Goal: Register for event/course: Sign up to attend an event or enroll in a course

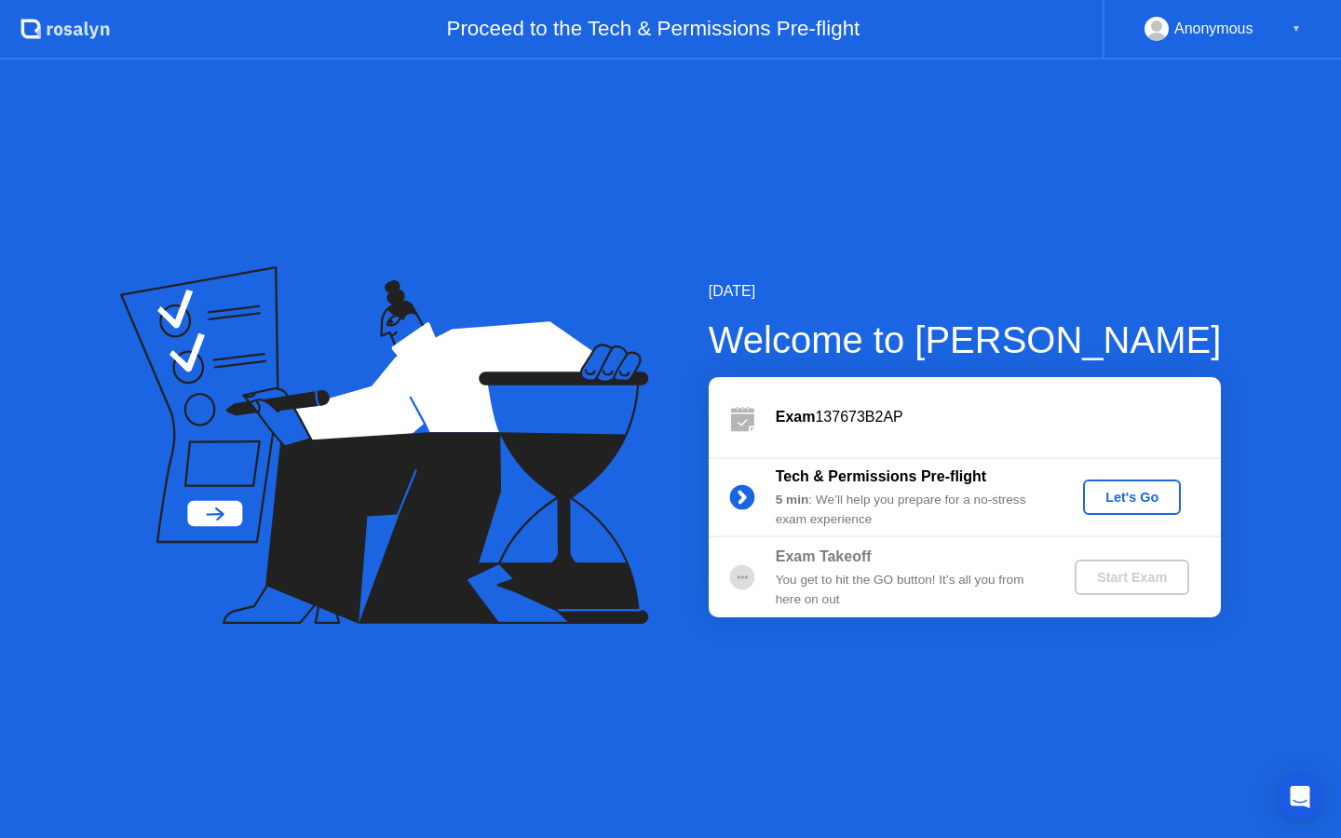
click at [1125, 499] on div "Let's Go" at bounding box center [1132, 497] width 83 height 15
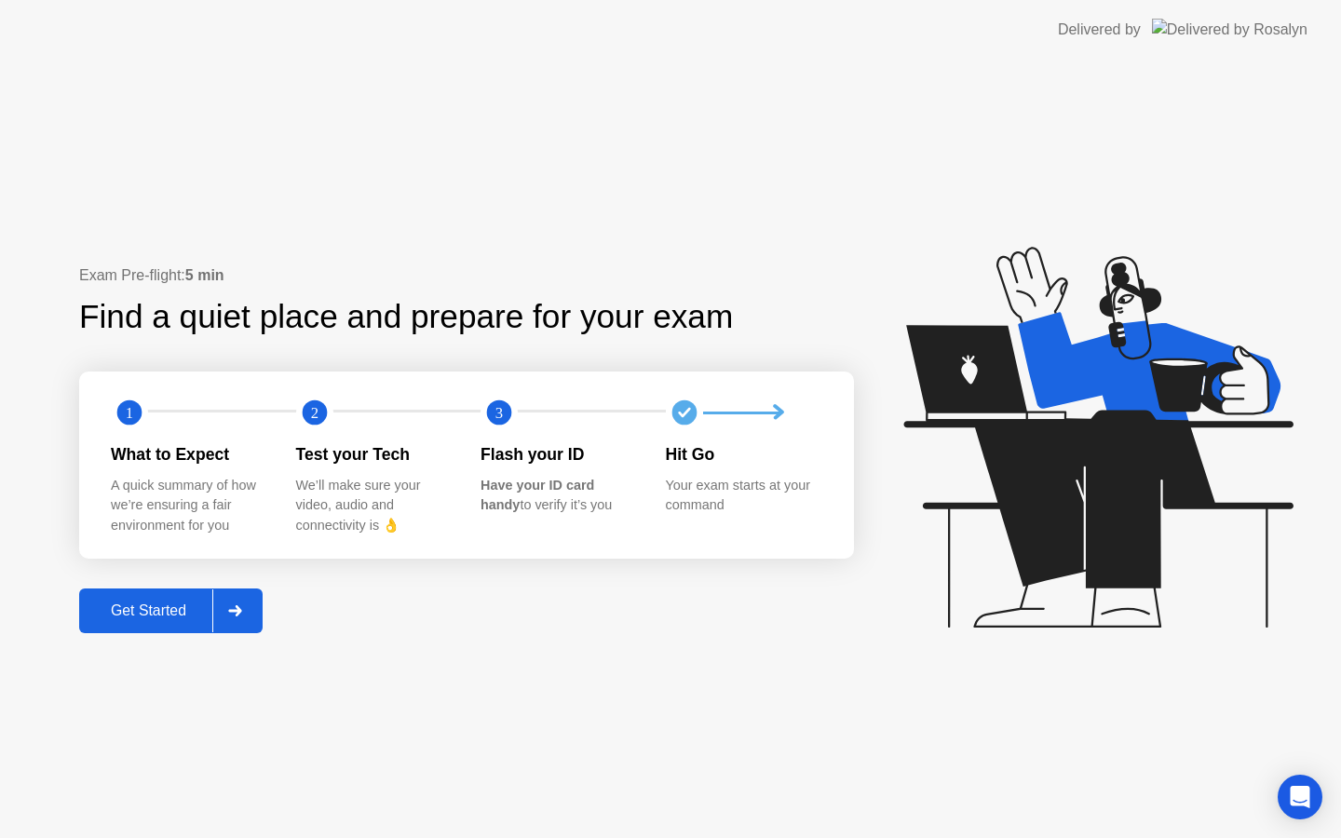
click at [175, 608] on div "Get Started" at bounding box center [149, 611] width 128 height 17
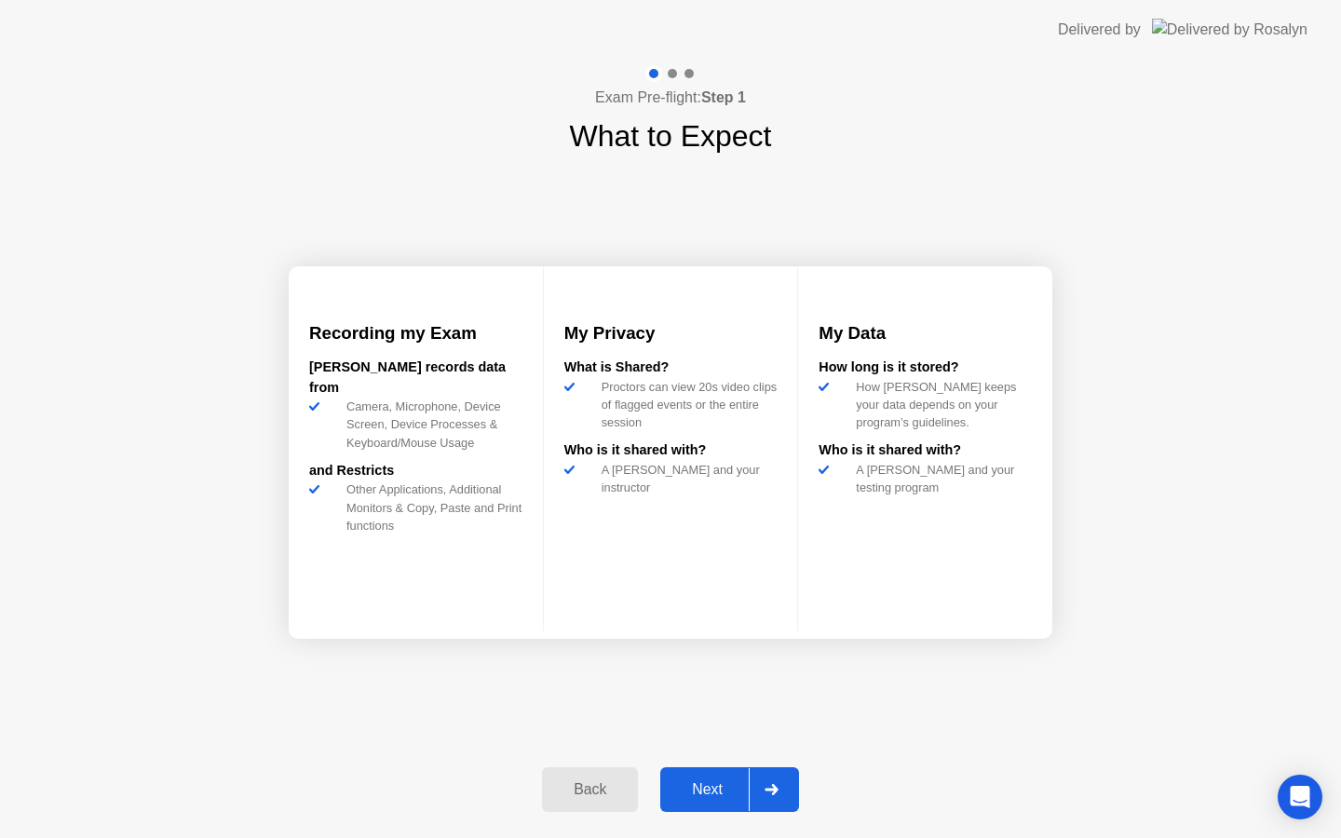
click at [767, 795] on div at bounding box center [771, 789] width 45 height 43
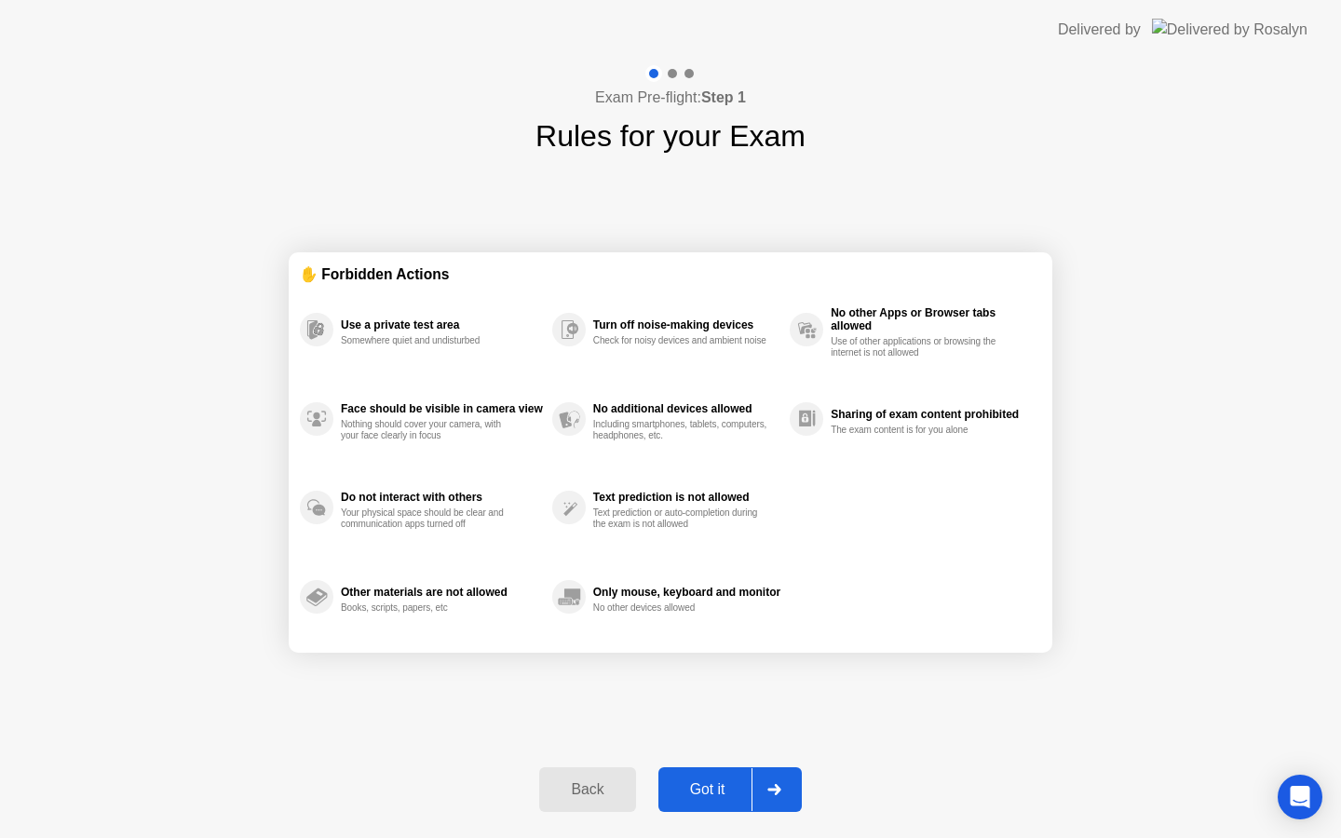
click at [700, 787] on div "Got it" at bounding box center [708, 789] width 88 height 17
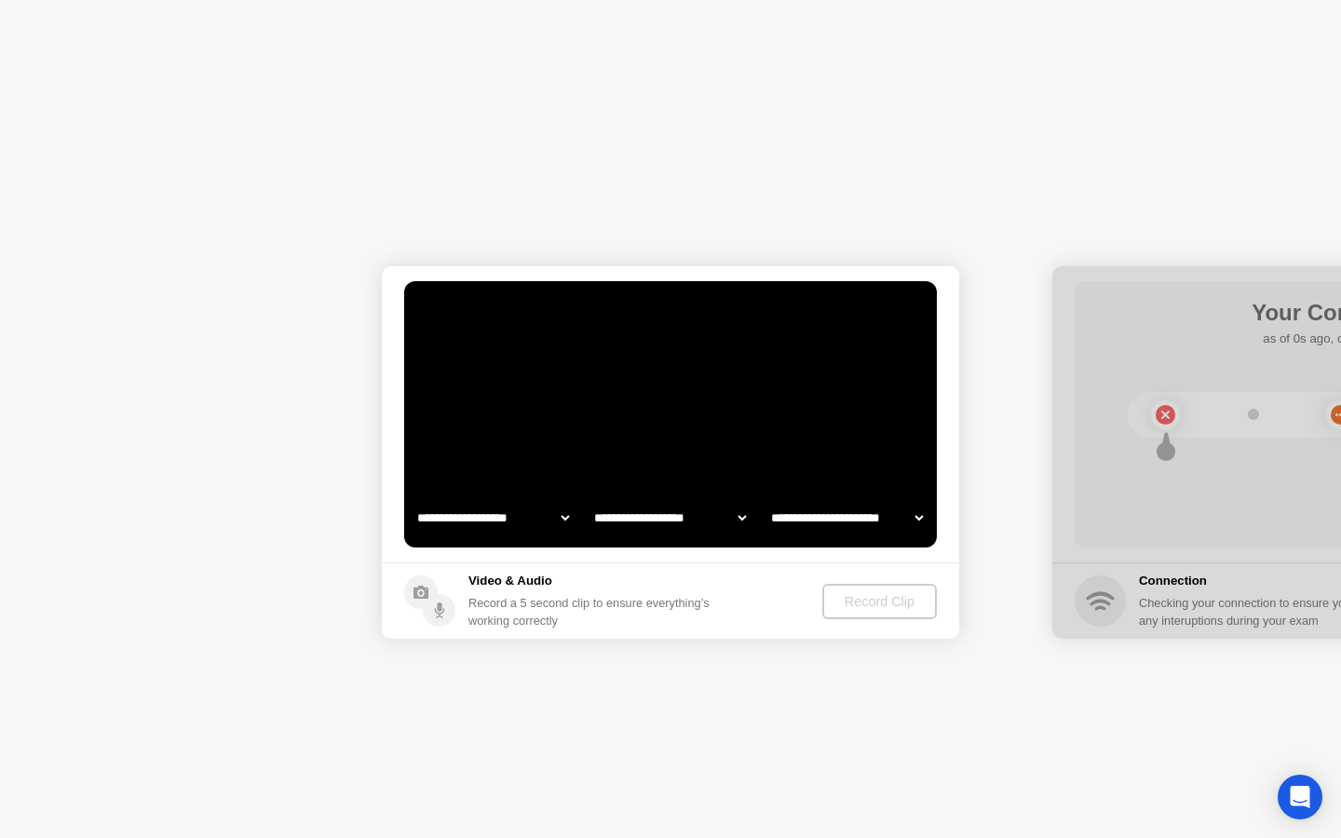
select select "**********"
select select "*******"
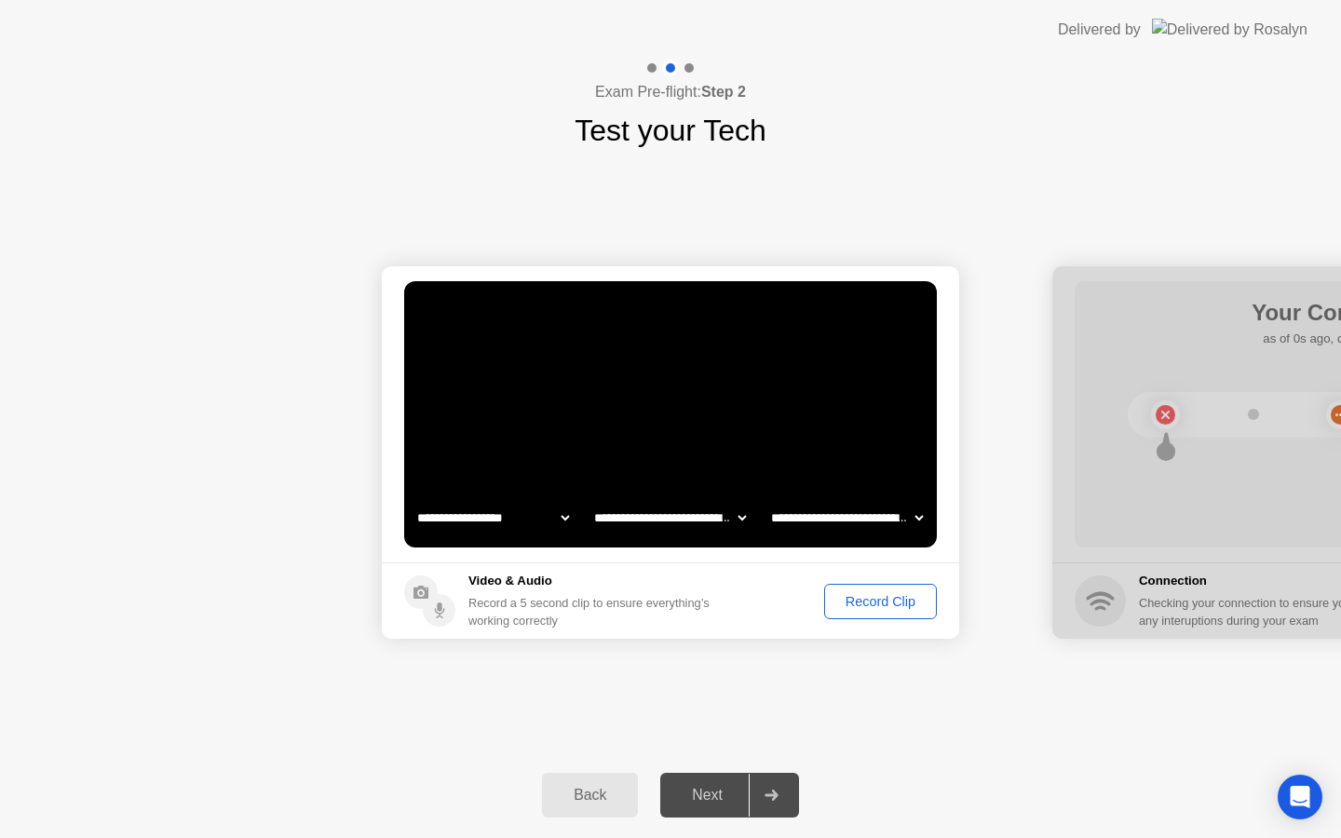
click at [723, 794] on div "Next" at bounding box center [707, 795] width 83 height 17
click at [777, 794] on icon at bounding box center [771, 795] width 13 height 11
click at [861, 597] on div "Record Clip" at bounding box center [881, 601] width 100 height 15
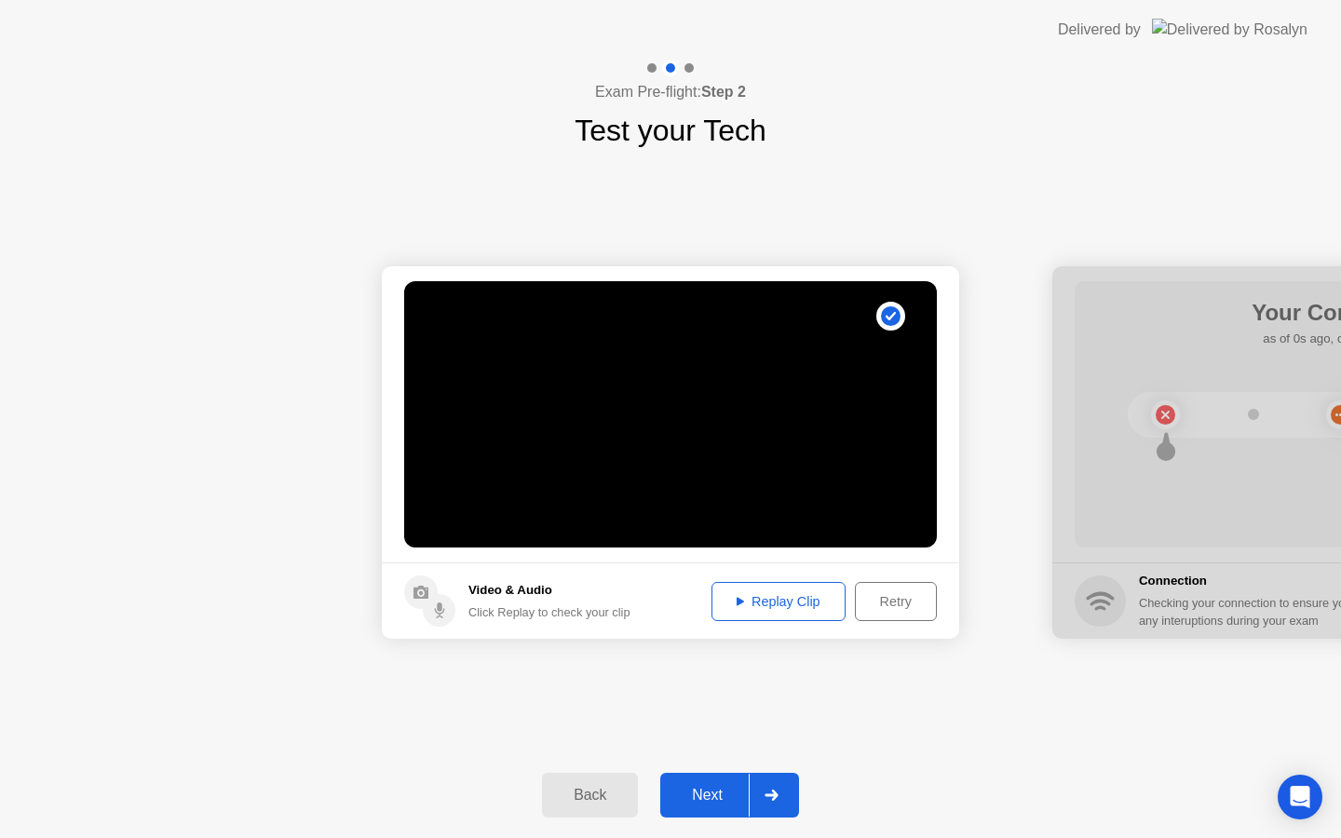
click at [816, 600] on div "Replay Clip" at bounding box center [778, 601] width 121 height 15
click at [764, 807] on div at bounding box center [771, 795] width 45 height 43
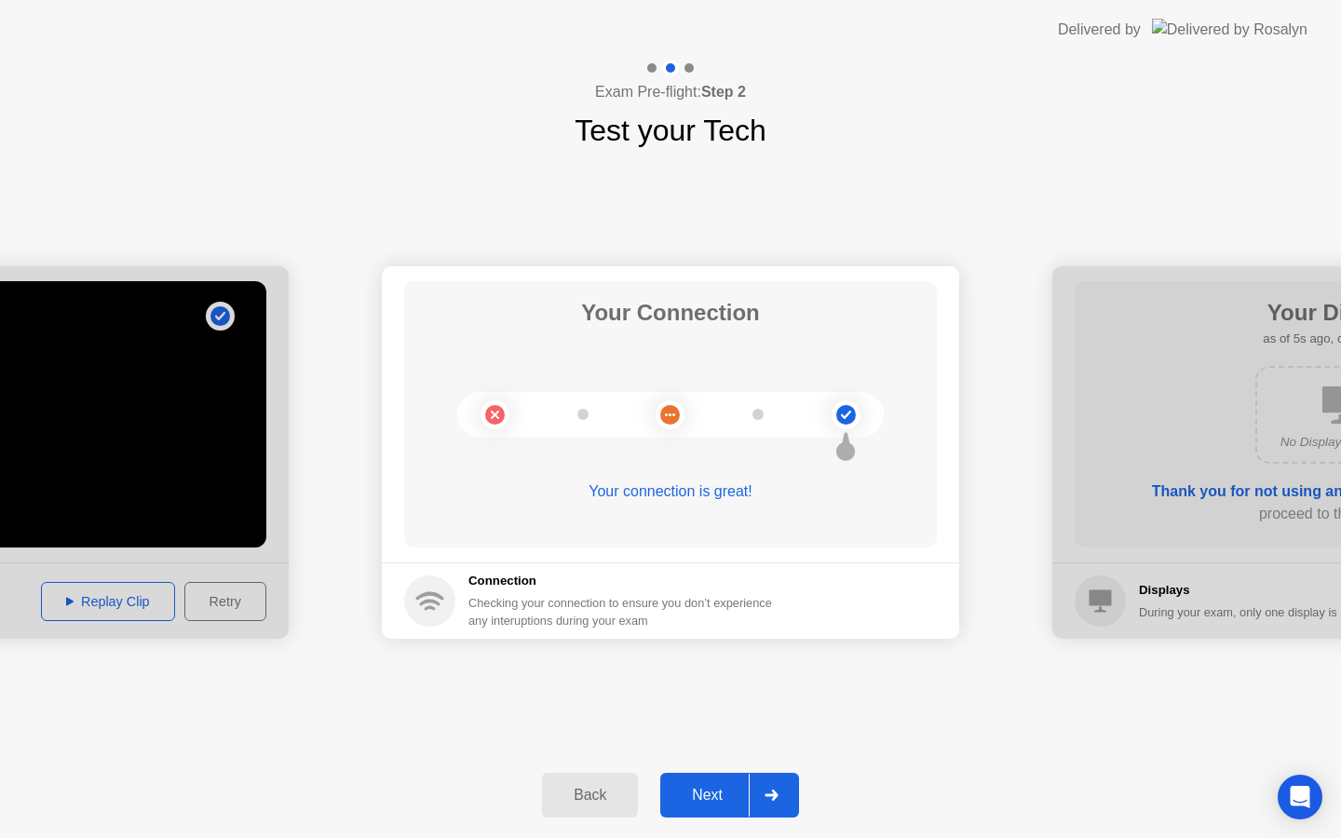
click at [766, 790] on icon at bounding box center [772, 795] width 14 height 11
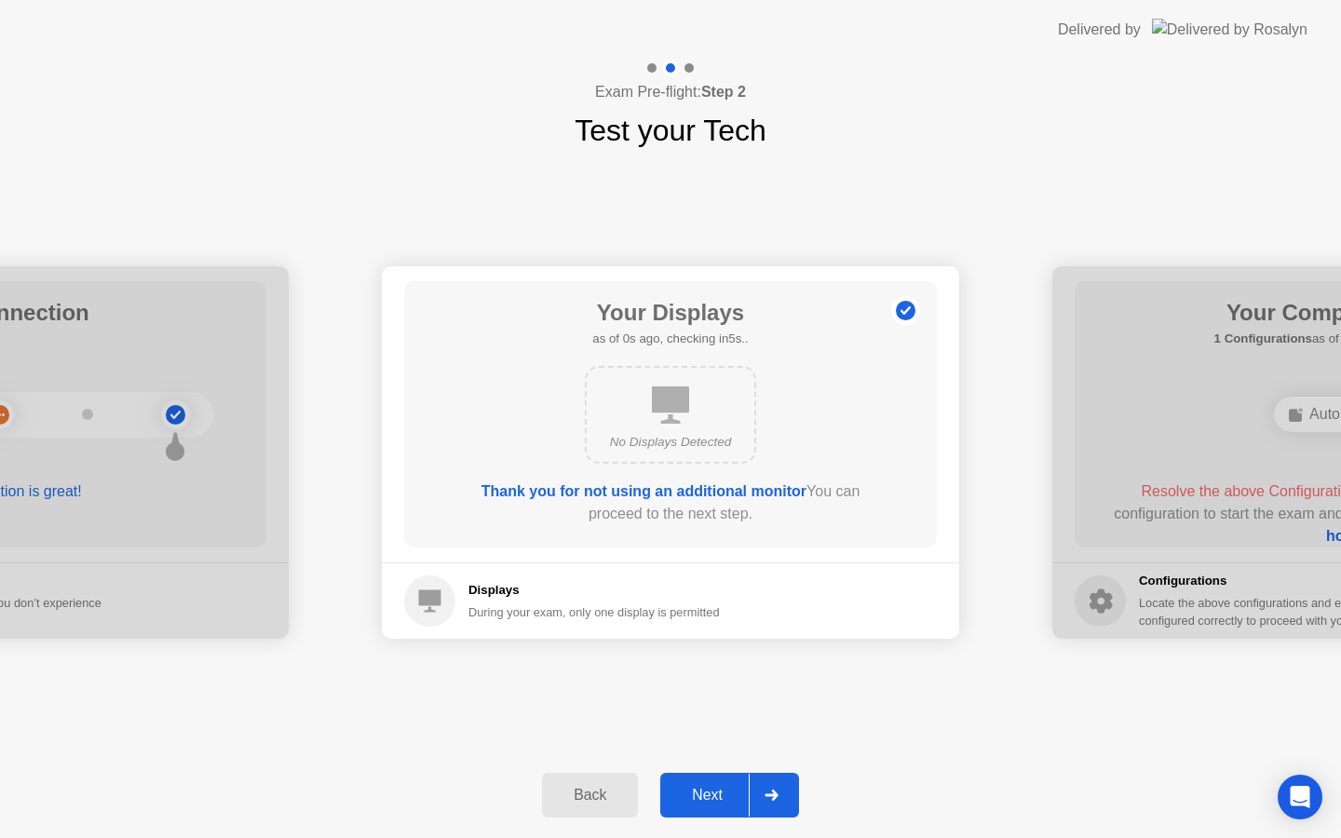
click at [783, 803] on div at bounding box center [771, 795] width 45 height 43
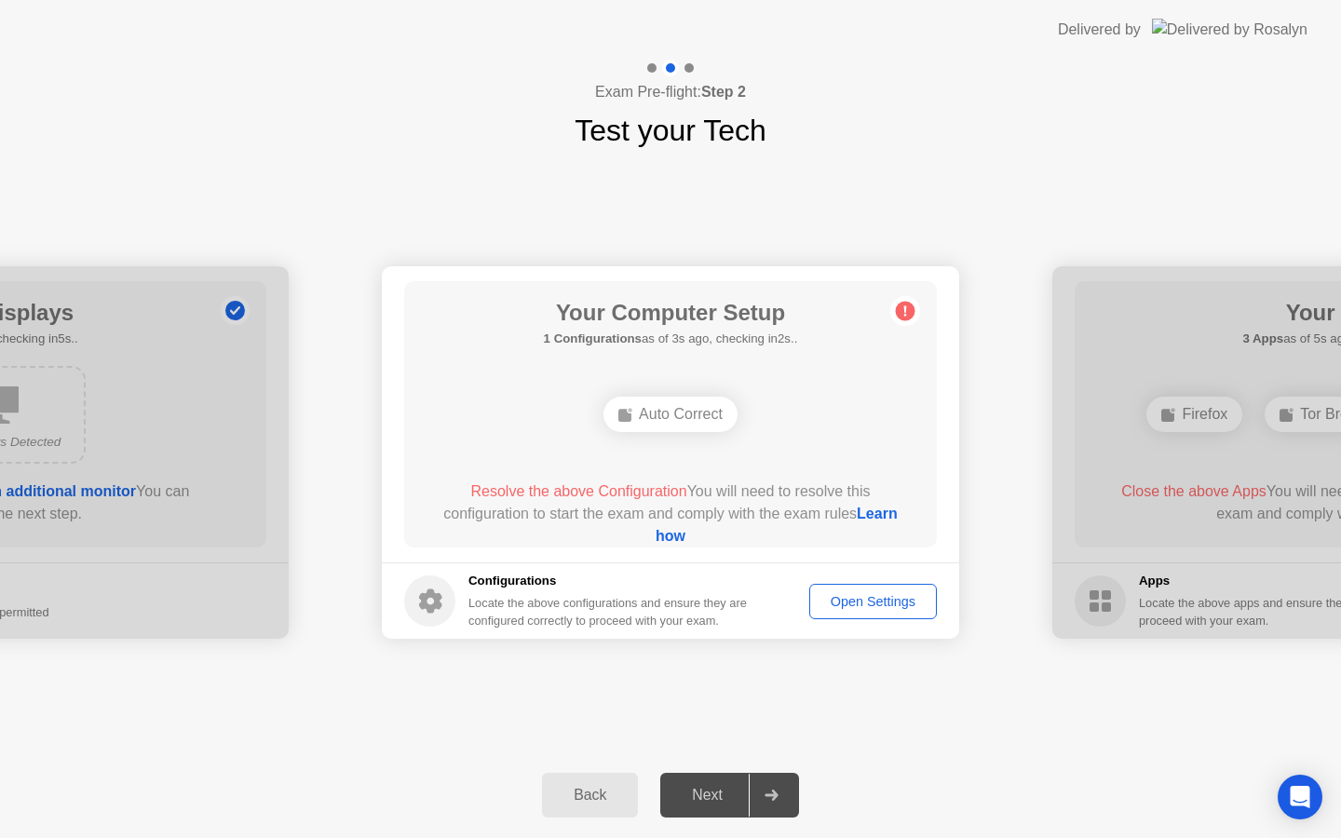
click at [673, 412] on div "Auto Correct" at bounding box center [671, 414] width 134 height 35
click at [851, 603] on div "Open Settings" at bounding box center [873, 601] width 115 height 15
click at [902, 613] on button "Open Settings" at bounding box center [873, 601] width 128 height 35
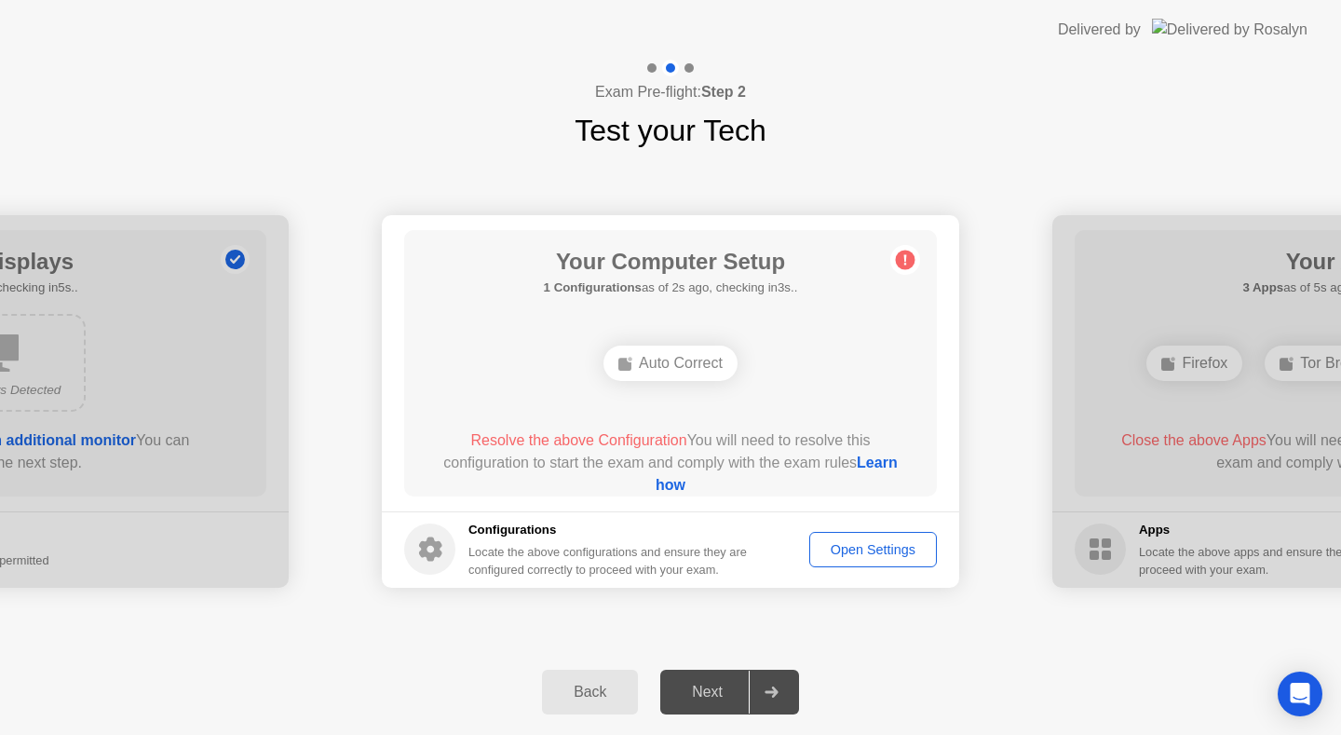
click at [672, 482] on link "Learn how" at bounding box center [777, 473] width 242 height 38
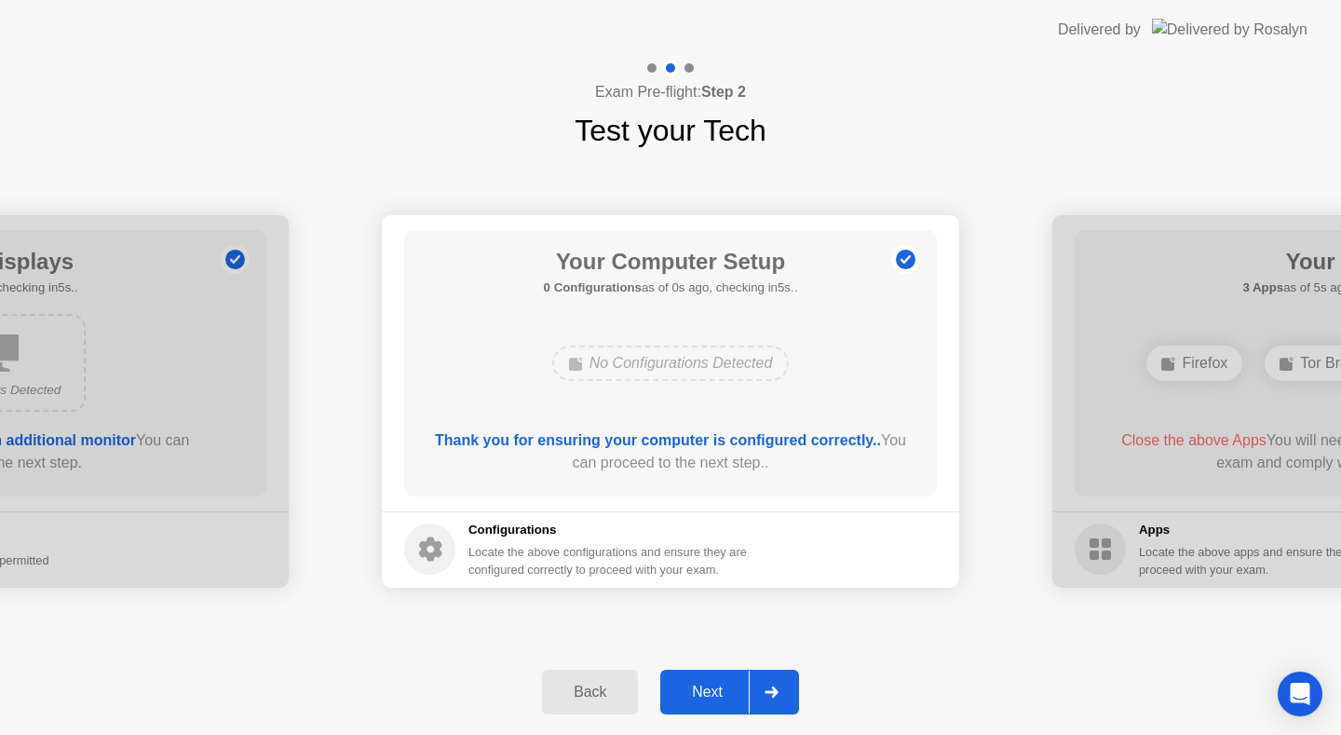
click at [720, 688] on div "Next" at bounding box center [707, 692] width 83 height 17
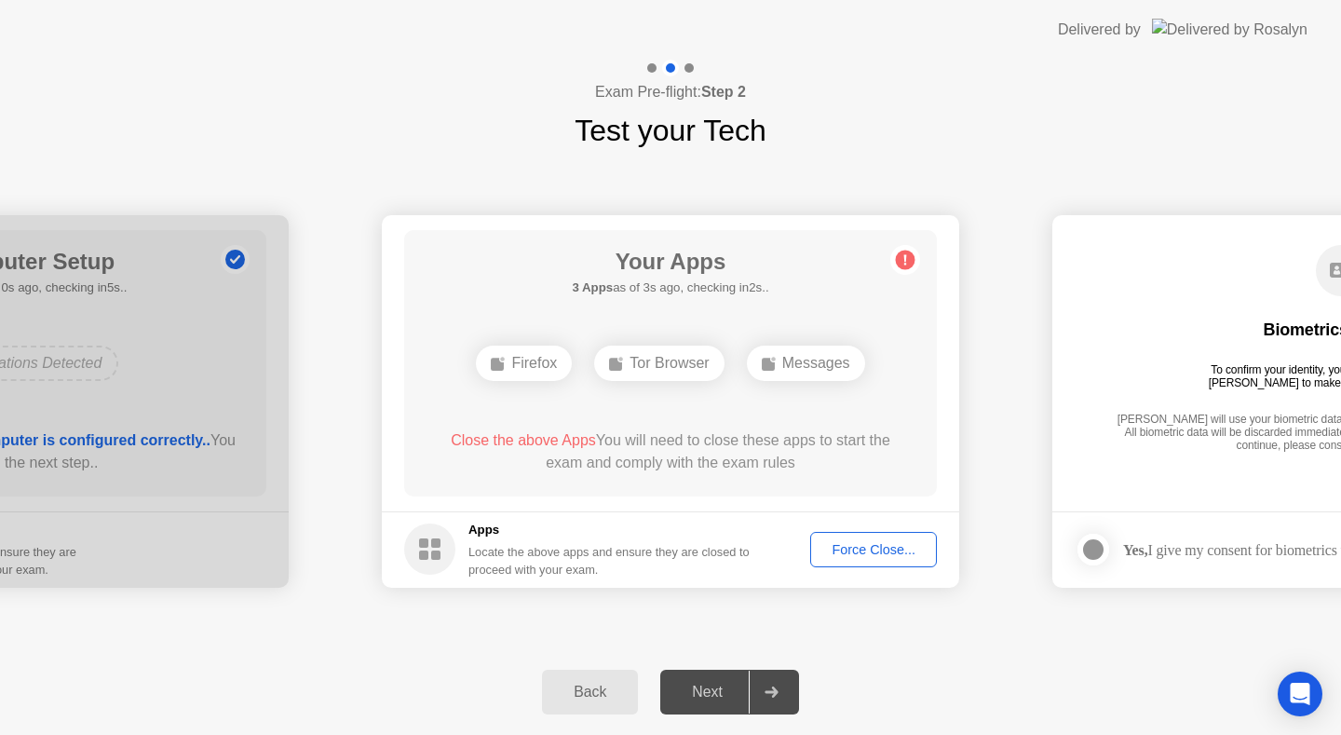
click at [545, 441] on span "Close the above Apps" at bounding box center [523, 440] width 145 height 16
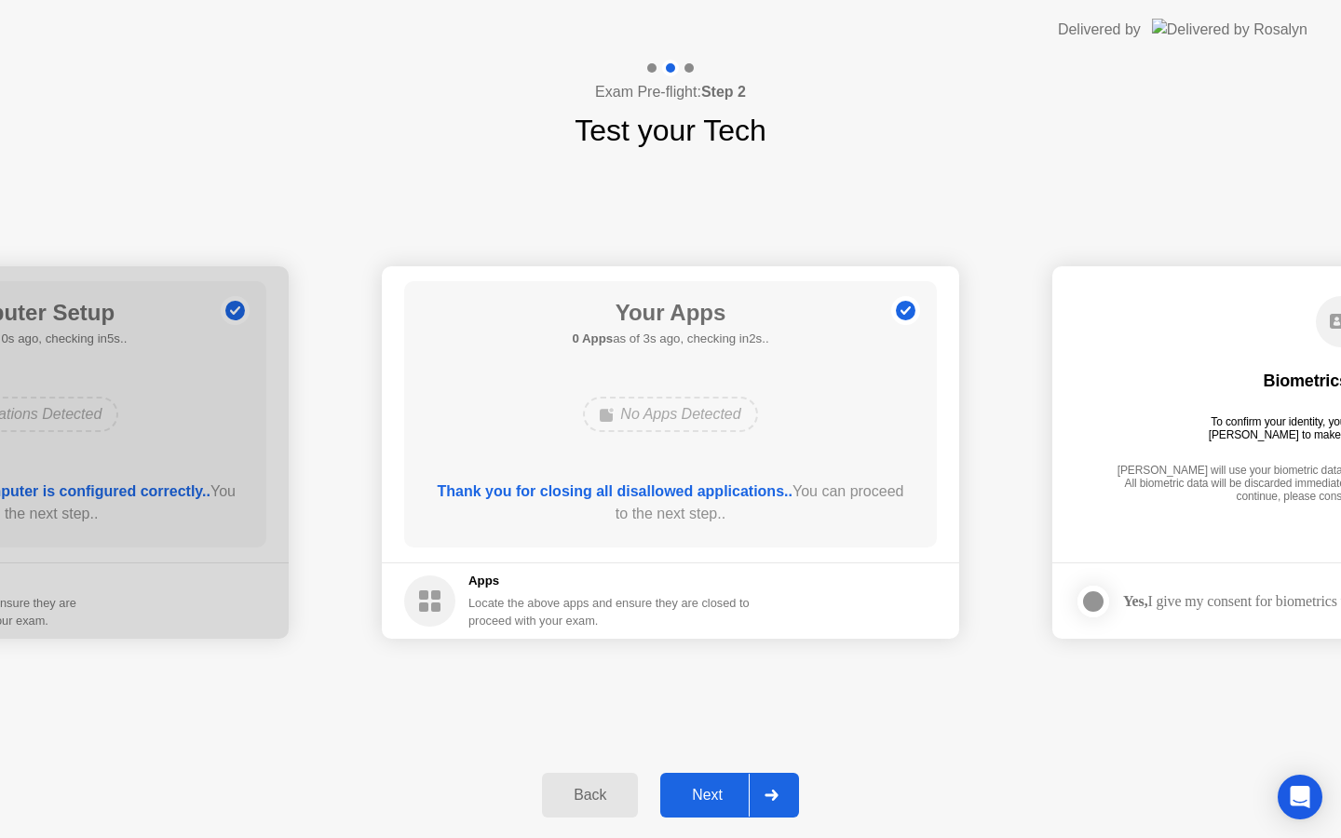
click at [734, 792] on div "Next" at bounding box center [707, 795] width 83 height 17
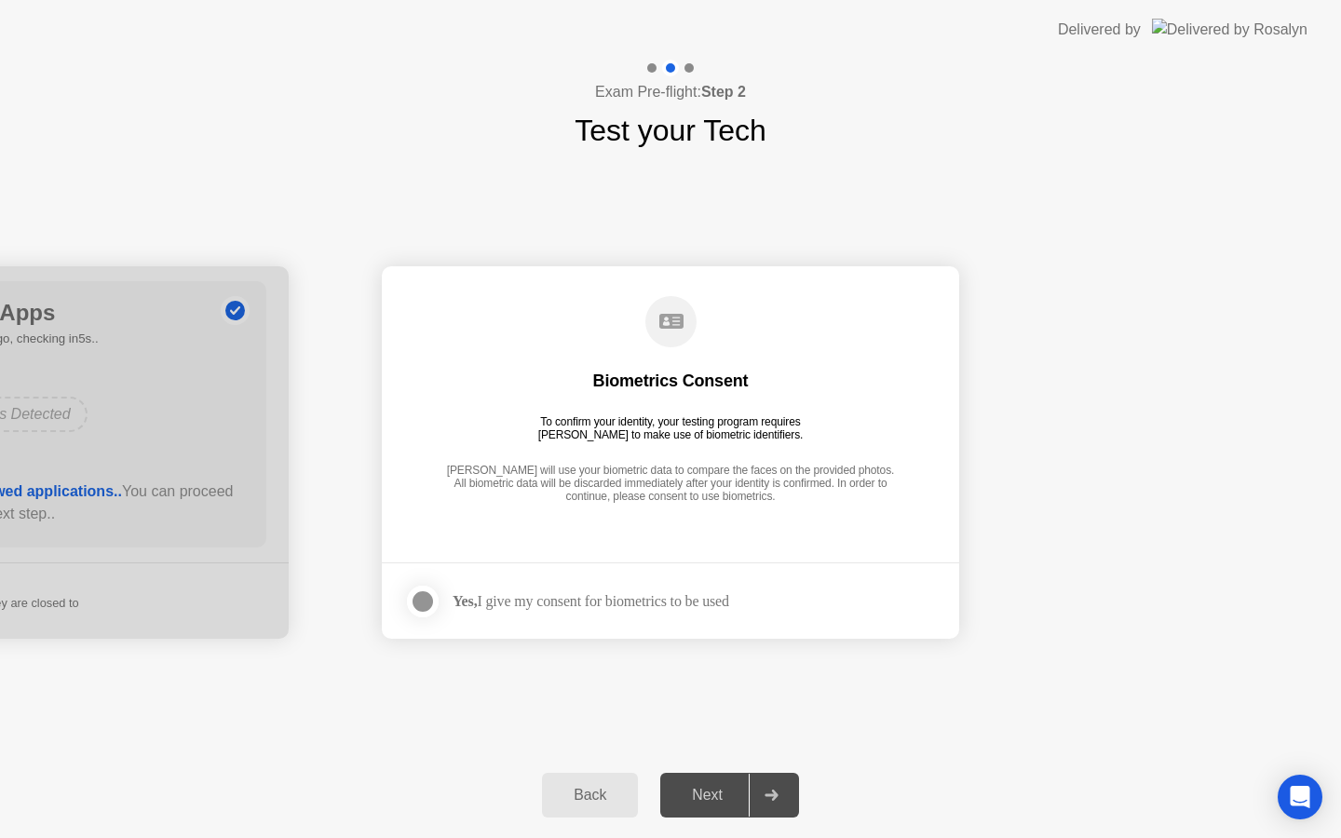
click at [423, 608] on div at bounding box center [423, 601] width 22 height 22
click at [747, 788] on div "Next" at bounding box center [707, 795] width 83 height 17
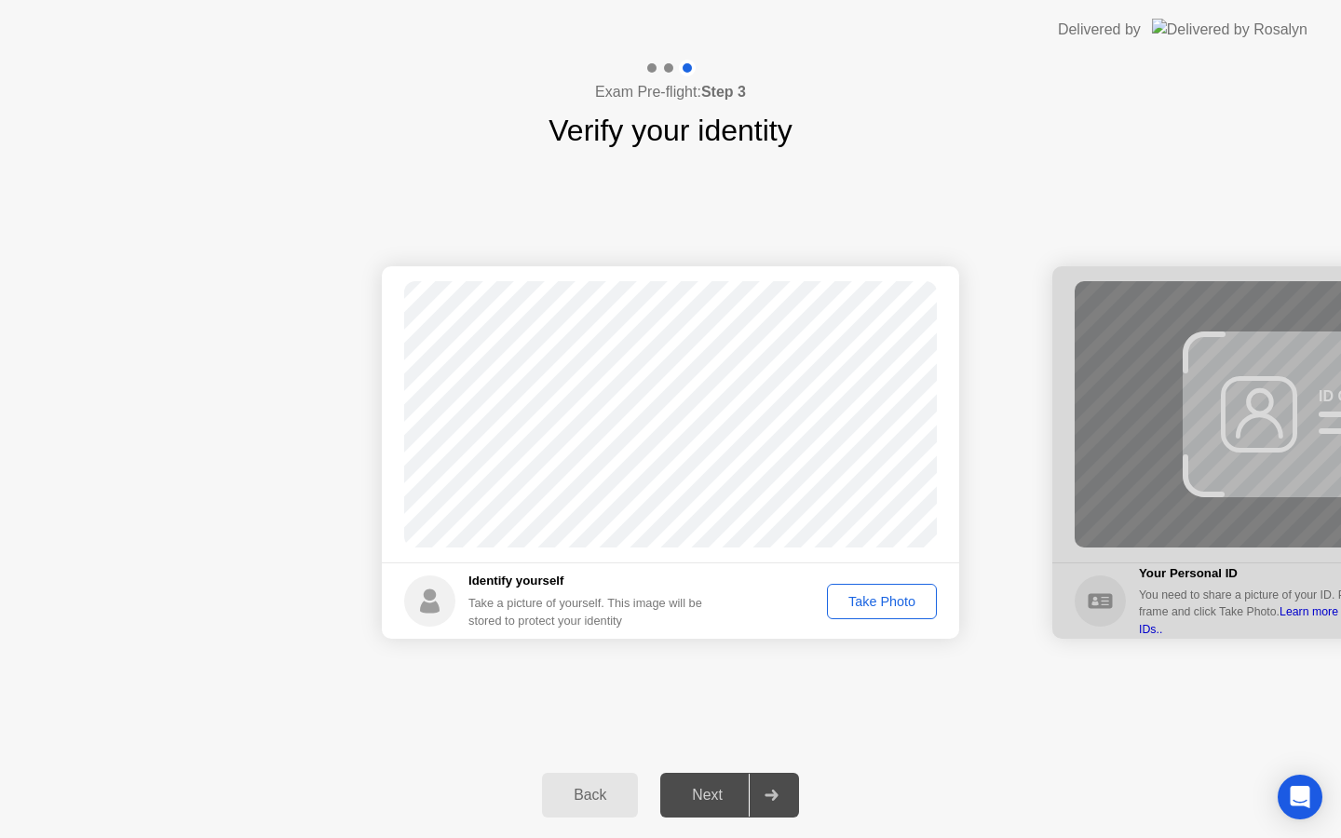
click at [909, 600] on div "Take Photo" at bounding box center [882, 601] width 97 height 15
click at [739, 793] on div "Next" at bounding box center [707, 795] width 83 height 17
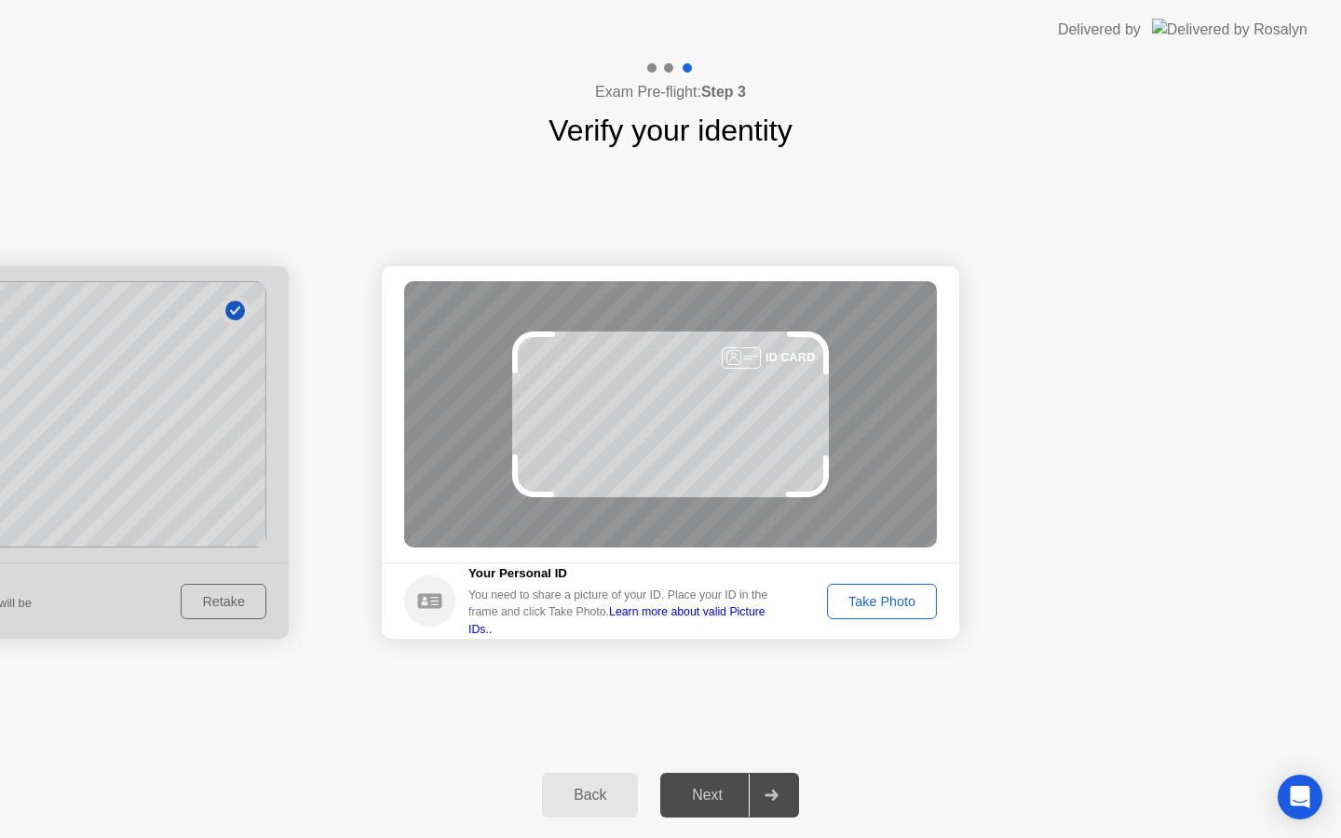
click at [867, 609] on div "Take Photo" at bounding box center [882, 601] width 97 height 15
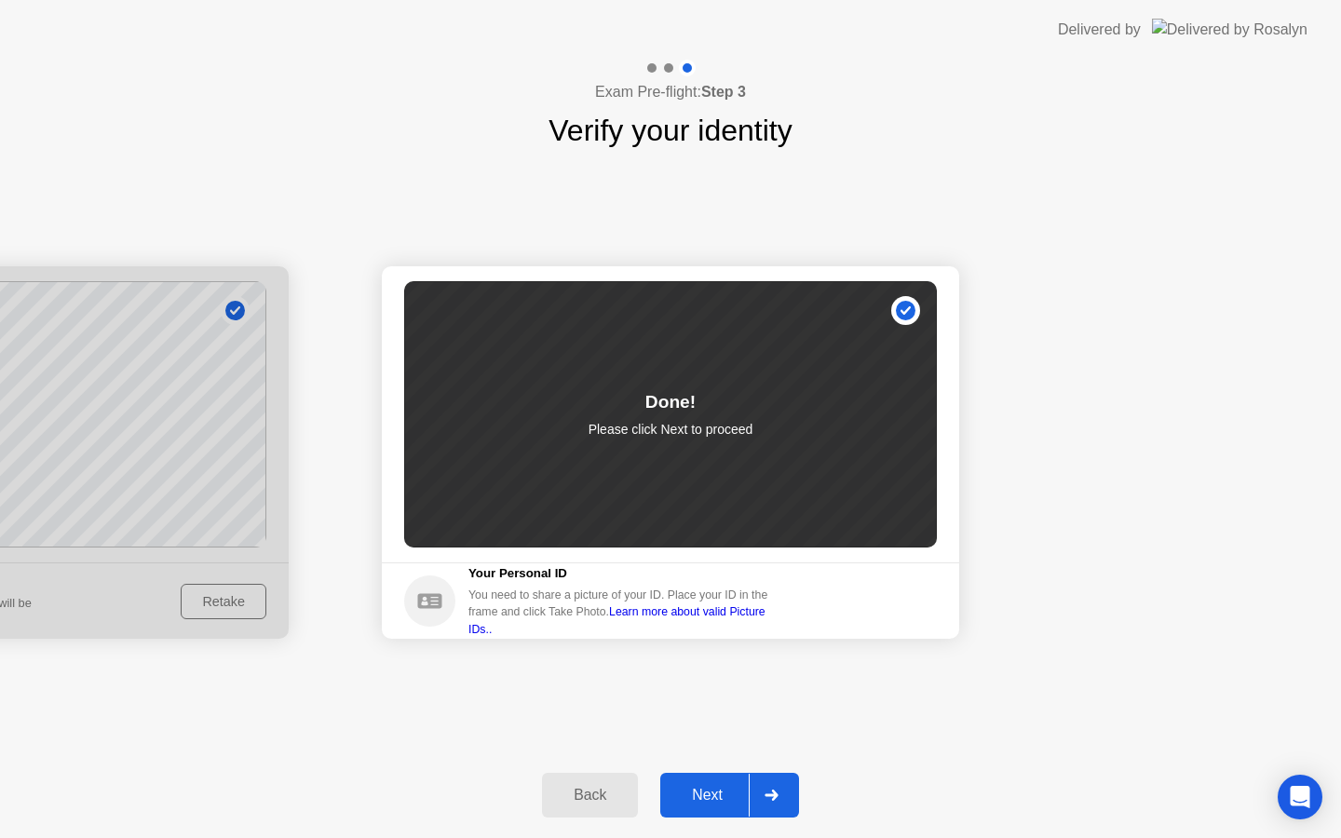
click at [741, 802] on div "Next" at bounding box center [707, 795] width 83 height 17
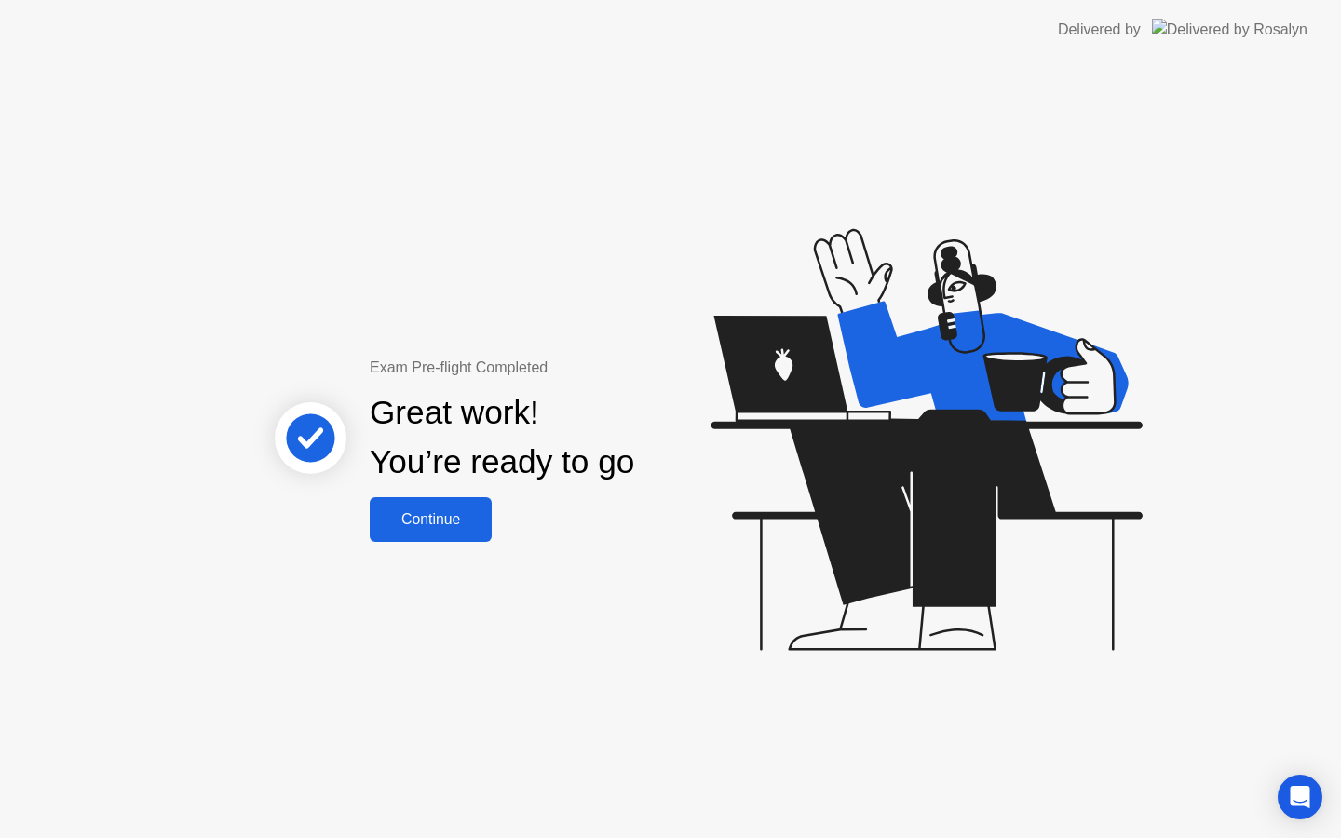
click at [452, 514] on div "Continue" at bounding box center [430, 519] width 111 height 17
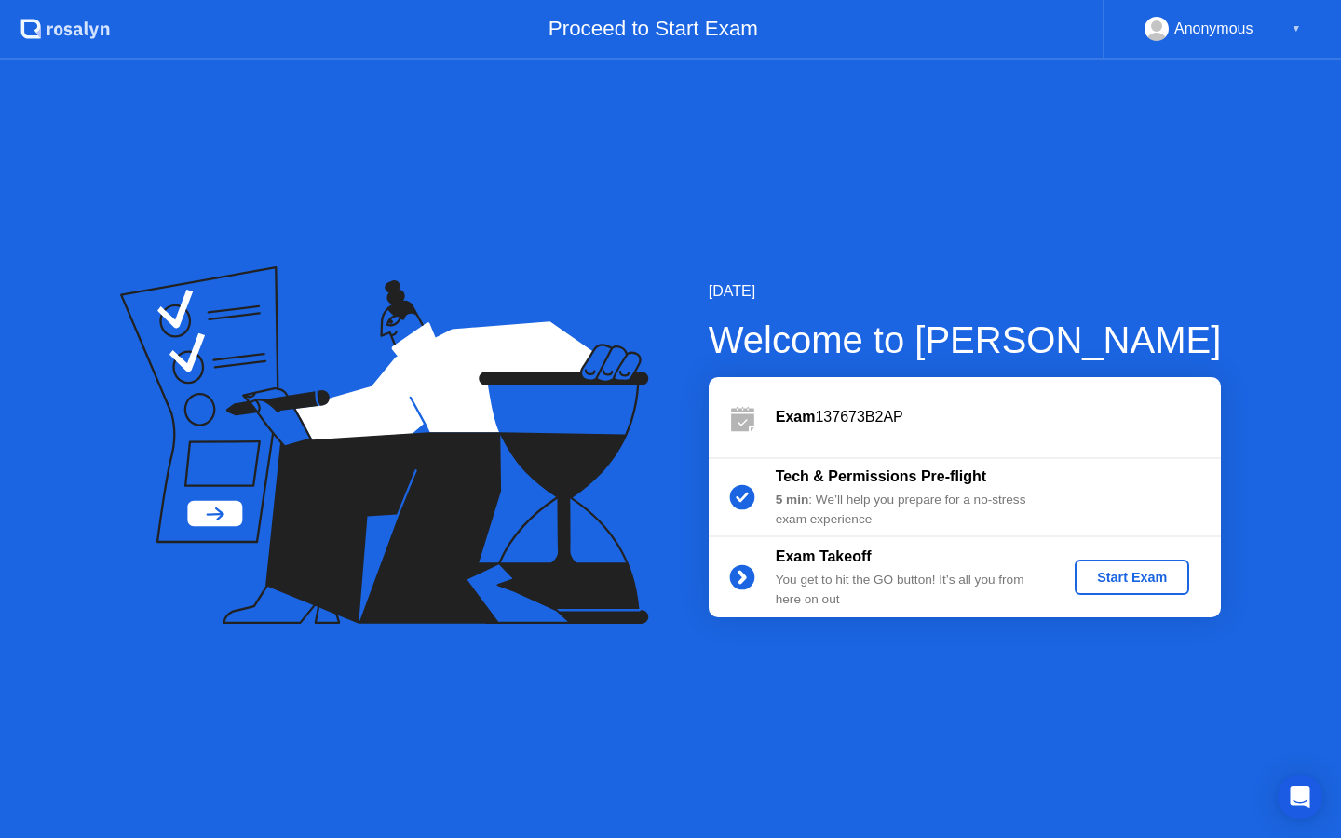
click at [847, 415] on div "Exam 137673B2AP" at bounding box center [998, 417] width 445 height 22
click at [1092, 576] on div "Start Exam" at bounding box center [1132, 577] width 100 height 15
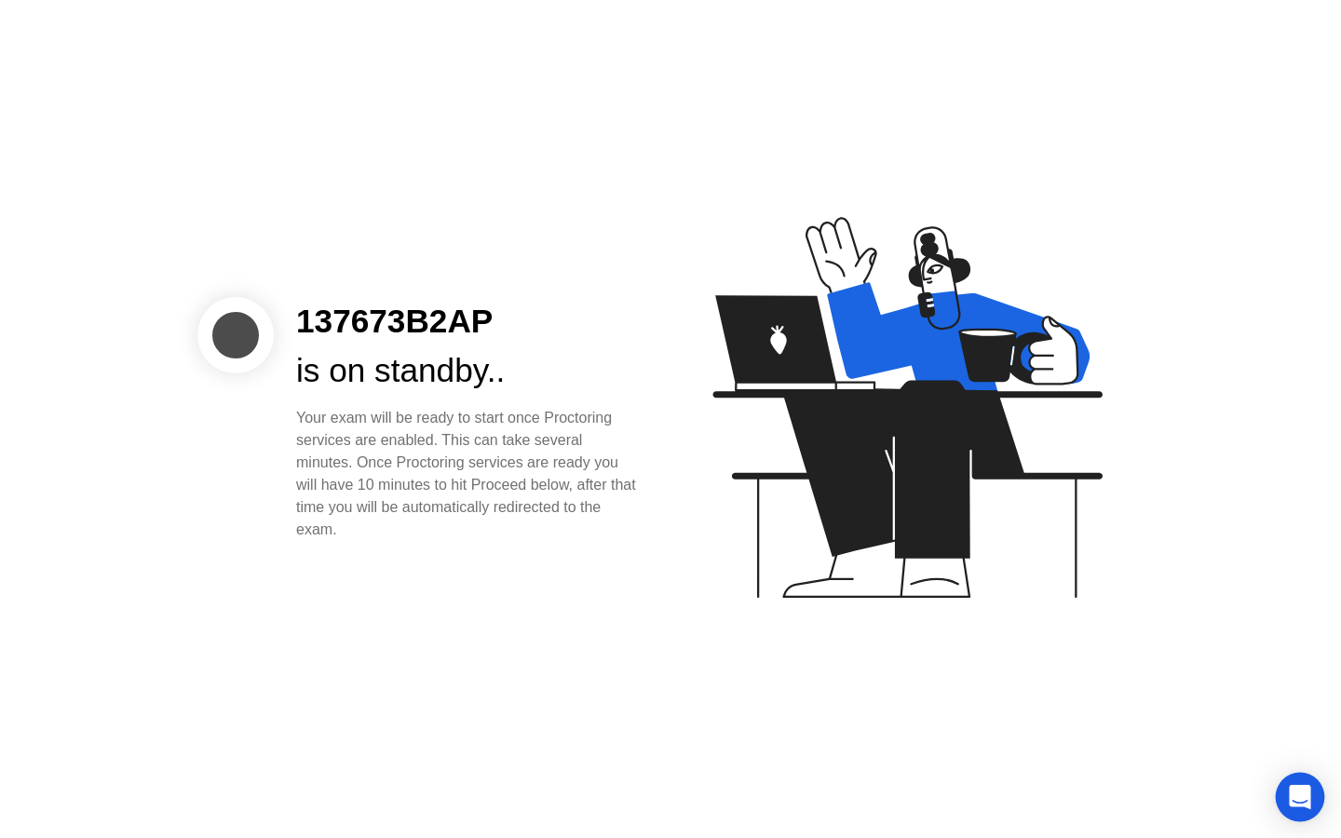
click at [1297, 782] on div "Open Intercom Messenger" at bounding box center [1300, 797] width 49 height 49
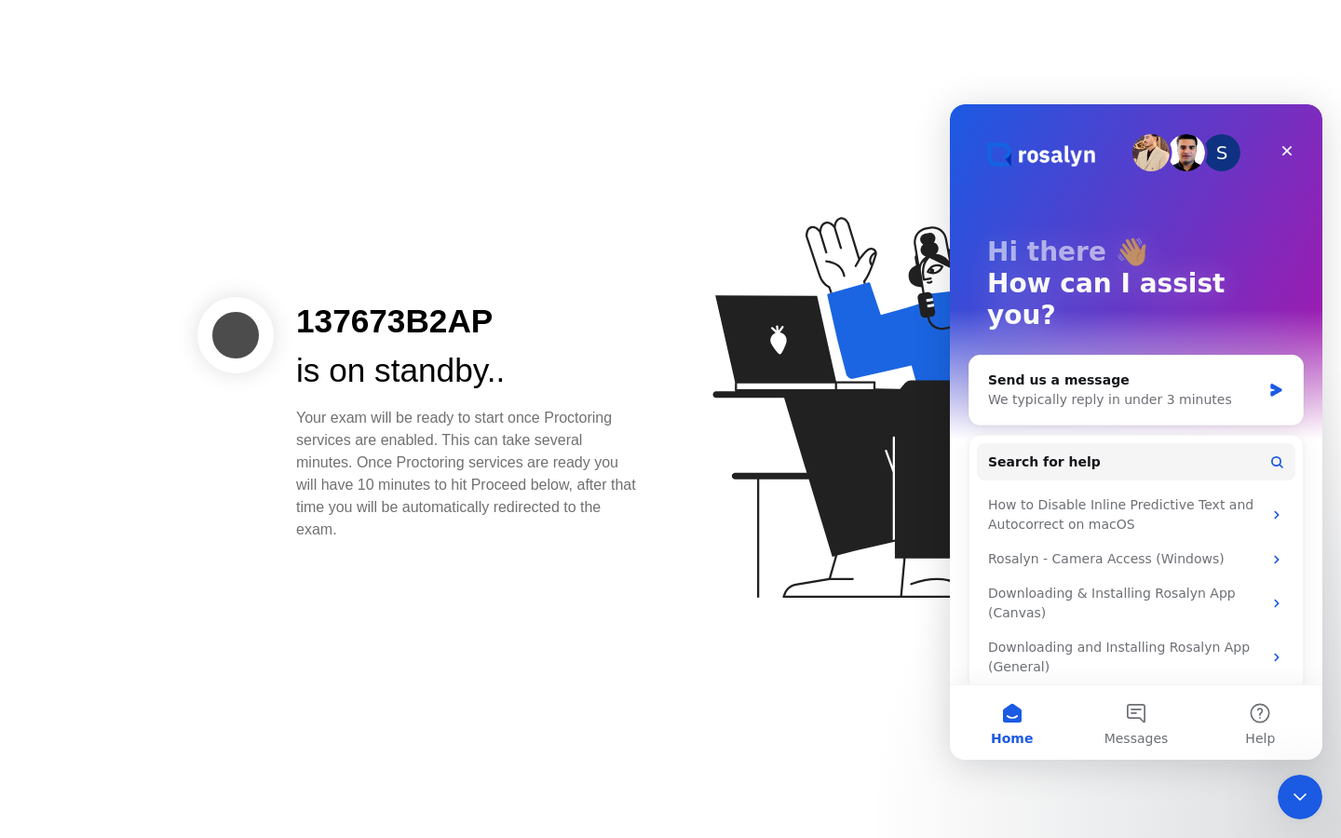
click at [860, 629] on icon at bounding box center [903, 416] width 481 height 477
click at [1129, 719] on button "Messages" at bounding box center [1136, 722] width 124 height 75
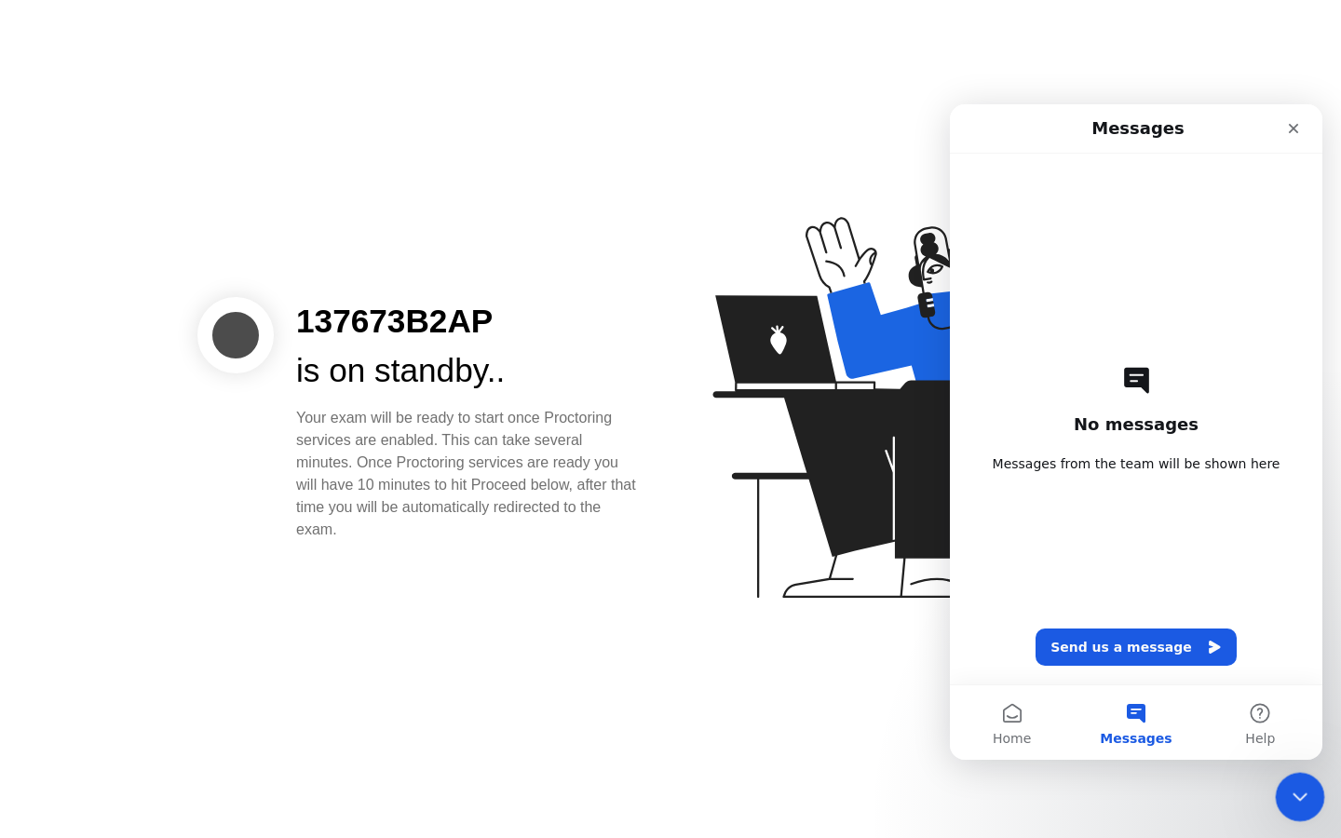
click at [1297, 780] on div "Close Intercom Messenger" at bounding box center [1297, 794] width 45 height 45
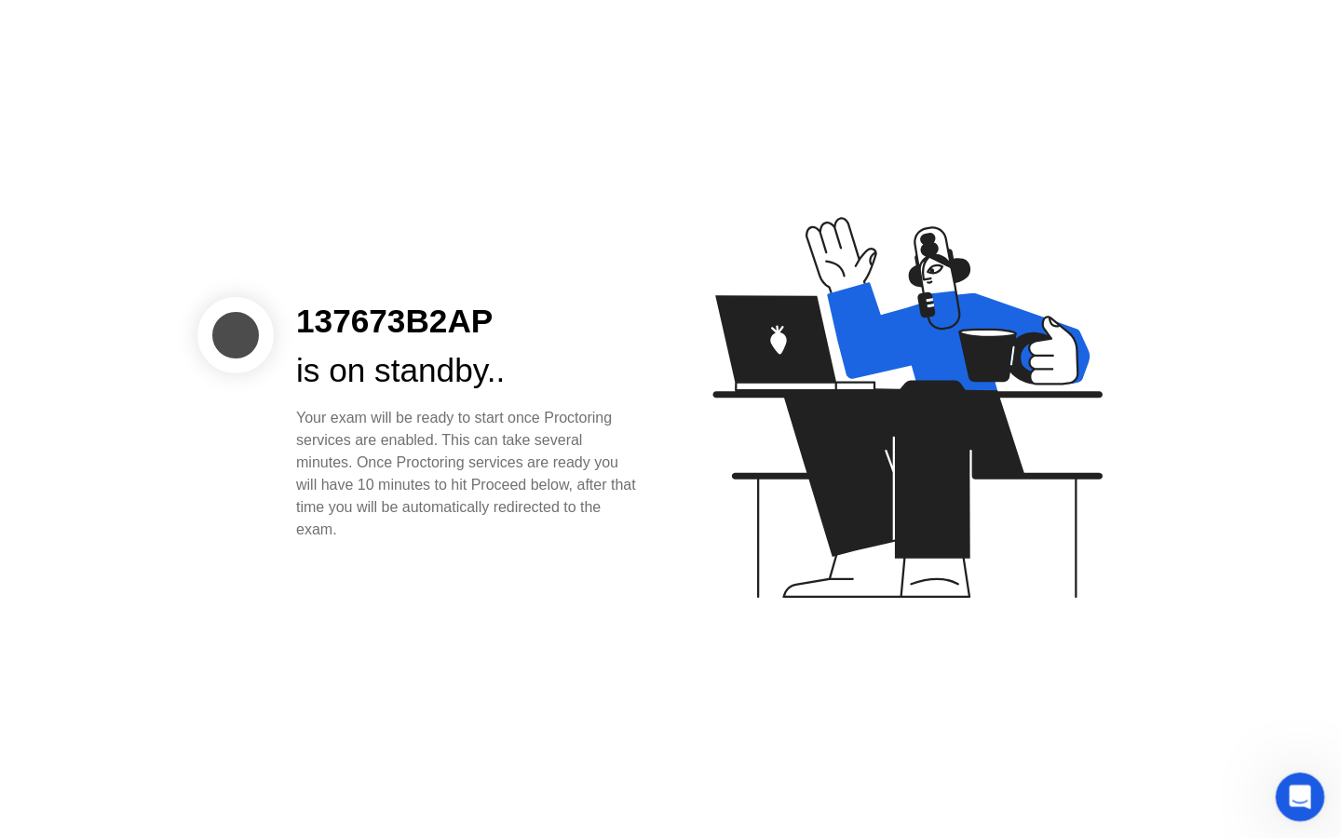
click at [1289, 793] on icon "Open Intercom Messenger" at bounding box center [1297, 795] width 31 height 31
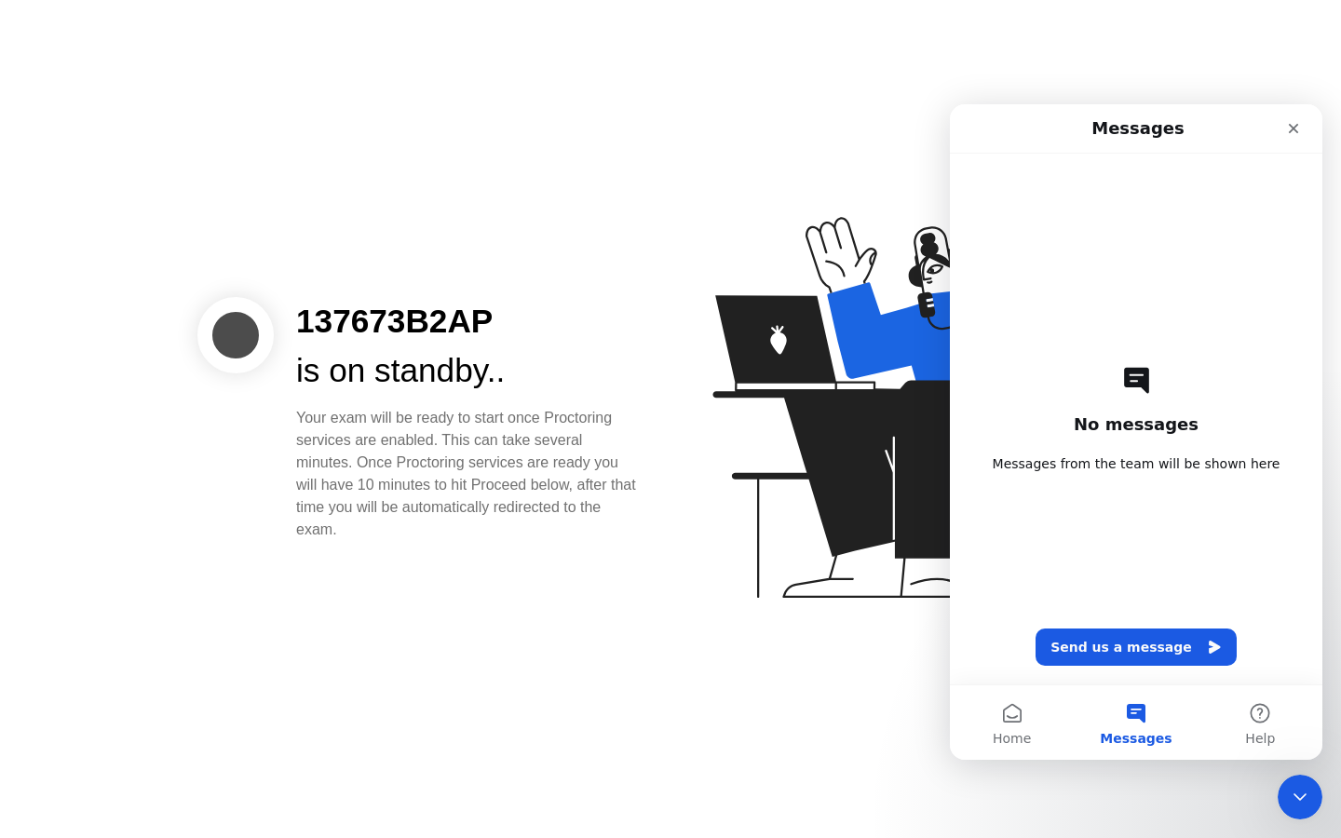
click at [832, 115] on div "137673B2AP is on standby.. Your exam will be ready to start once Proctoring ser…" at bounding box center [670, 419] width 1341 height 838
click at [1299, 127] on icon "Close" at bounding box center [1293, 128] width 15 height 15
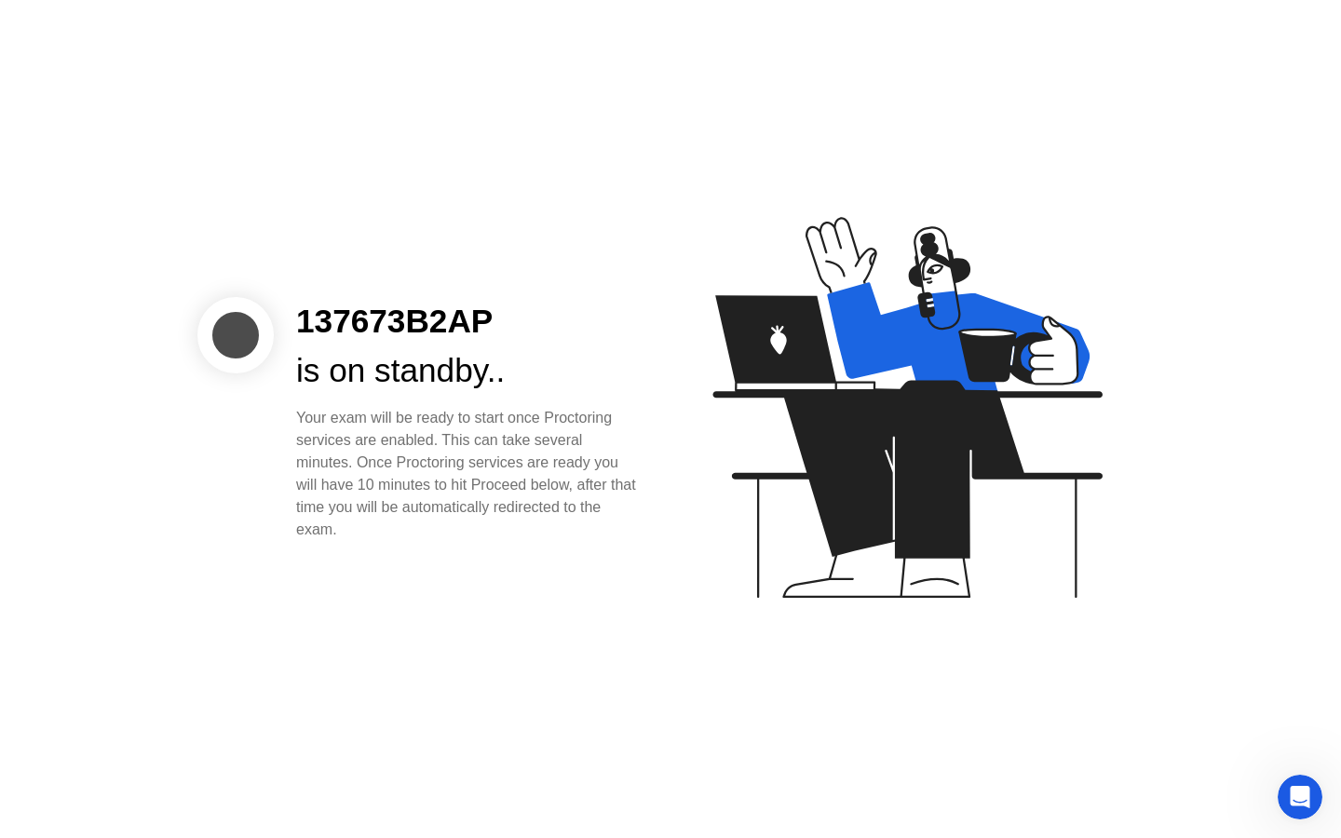
click at [780, 158] on div "137673B2AP is on standby.. Your exam will be ready to start once Proctoring ser…" at bounding box center [670, 419] width 1341 height 838
drag, startPoint x: 453, startPoint y: 441, endPoint x: 570, endPoint y: 535, distance: 149.8
click at [570, 535] on div "Your exam will be ready to start once Proctoring services are enabled. This can…" at bounding box center [468, 474] width 345 height 134
click at [570, 533] on div "Your exam will be ready to start once Proctoring services are enabled. This can…" at bounding box center [468, 474] width 345 height 134
drag, startPoint x: 436, startPoint y: 506, endPoint x: 615, endPoint y: 537, distance: 181.6
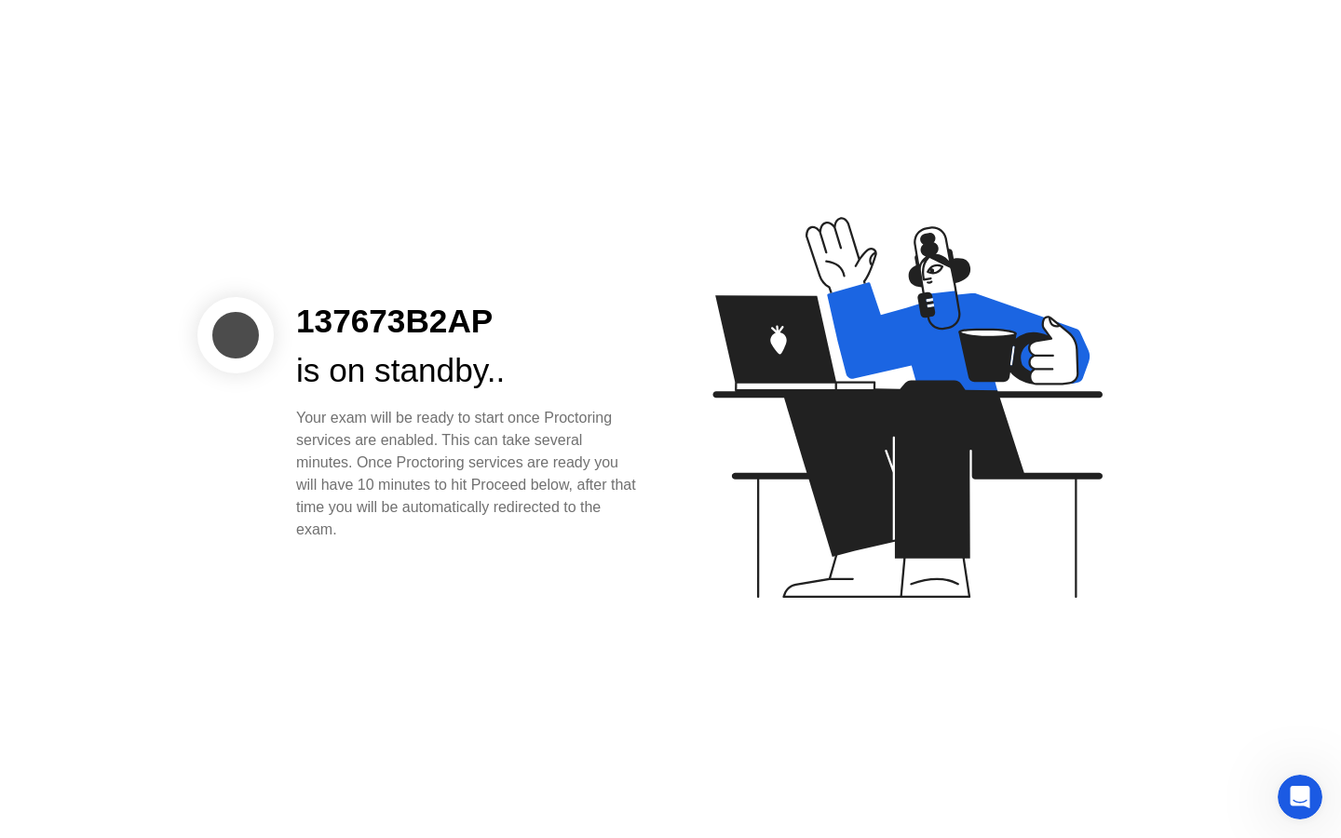
click at [615, 539] on div "Your exam will be ready to start once Proctoring services are enabled. This can…" at bounding box center [468, 474] width 345 height 134
click at [610, 521] on div "Your exam will be ready to start once Proctoring services are enabled. This can…" at bounding box center [468, 474] width 345 height 134
drag, startPoint x: 373, startPoint y: 529, endPoint x: 322, endPoint y: 418, distance: 122.1
click at [323, 416] on div "Your exam will be ready to start once Proctoring services are enabled. This can…" at bounding box center [468, 474] width 345 height 134
click at [322, 418] on div "Your exam will be ready to start once Proctoring services are enabled. This can…" at bounding box center [468, 474] width 345 height 134
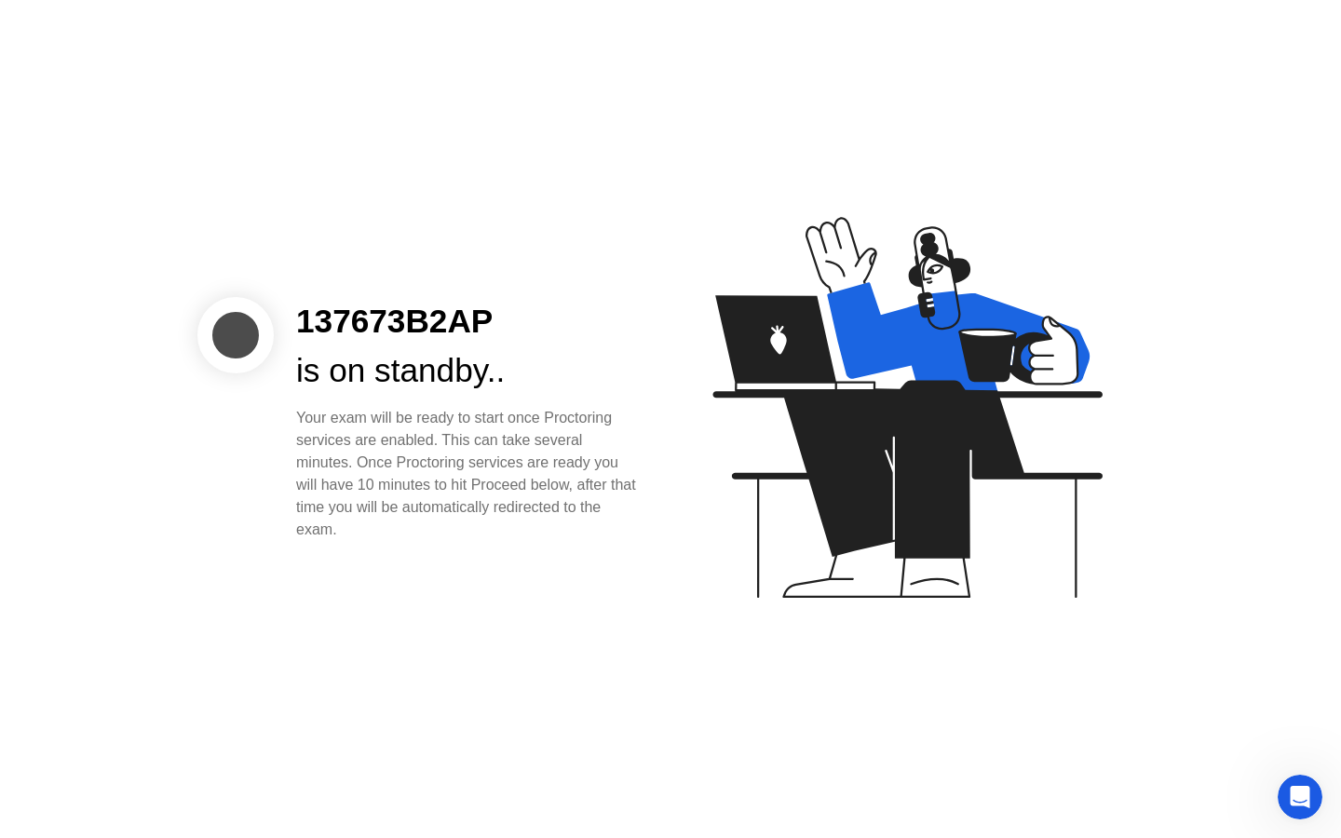
drag, startPoint x: 317, startPoint y: 398, endPoint x: 393, endPoint y: 555, distance: 174.9
click at [393, 558] on div "137673B2AP is on standby.. Your exam will be ready to start once Proctoring ser…" at bounding box center [670, 419] width 1341 height 838
click at [393, 555] on div "137673B2AP is on standby.. Your exam will be ready to start once Proctoring ser…" at bounding box center [670, 419] width 1341 height 838
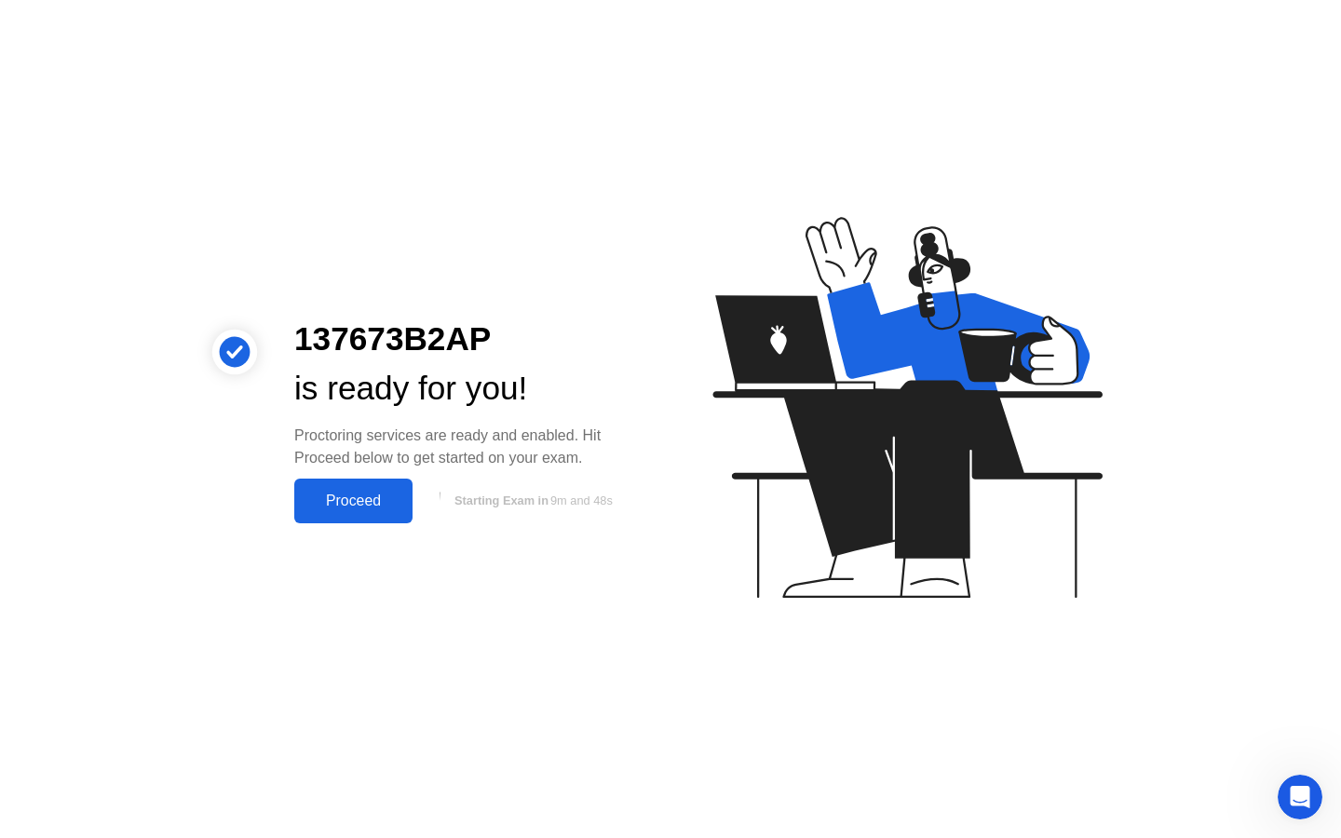
click at [364, 514] on button "Proceed" at bounding box center [353, 501] width 118 height 45
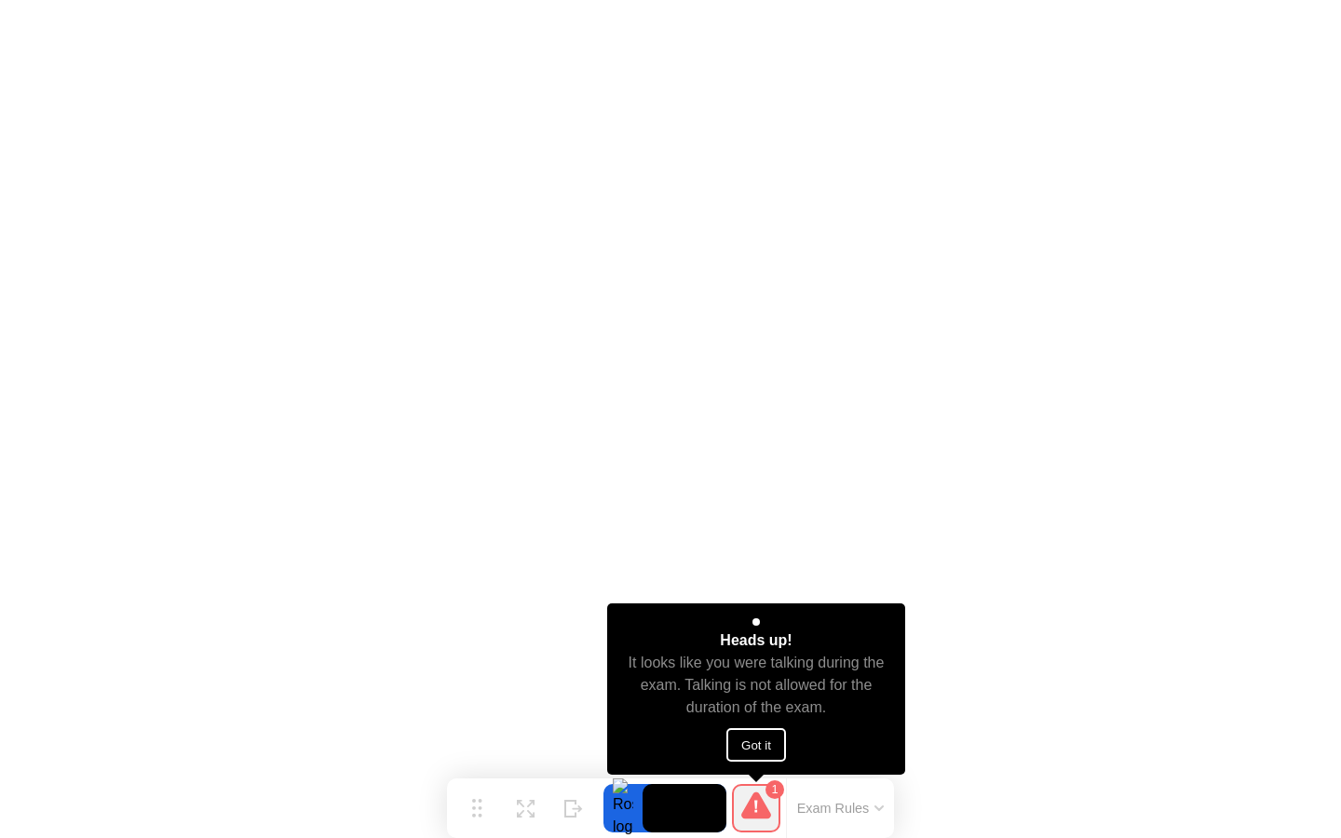
click at [767, 743] on button "Got it" at bounding box center [756, 745] width 60 height 34
